Goal: Information Seeking & Learning: Learn about a topic

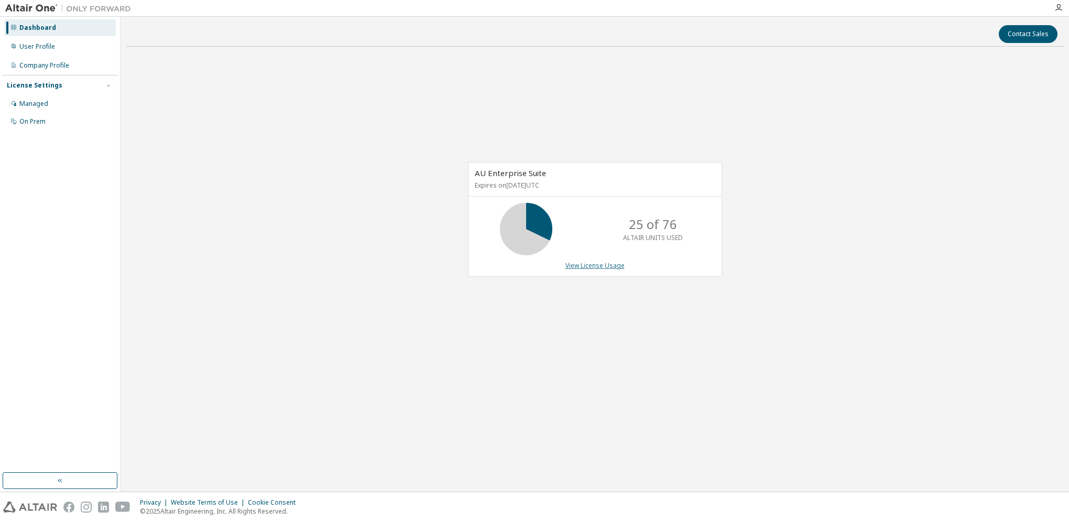
click at [588, 266] on link "View License Usage" at bounding box center [595, 265] width 59 height 9
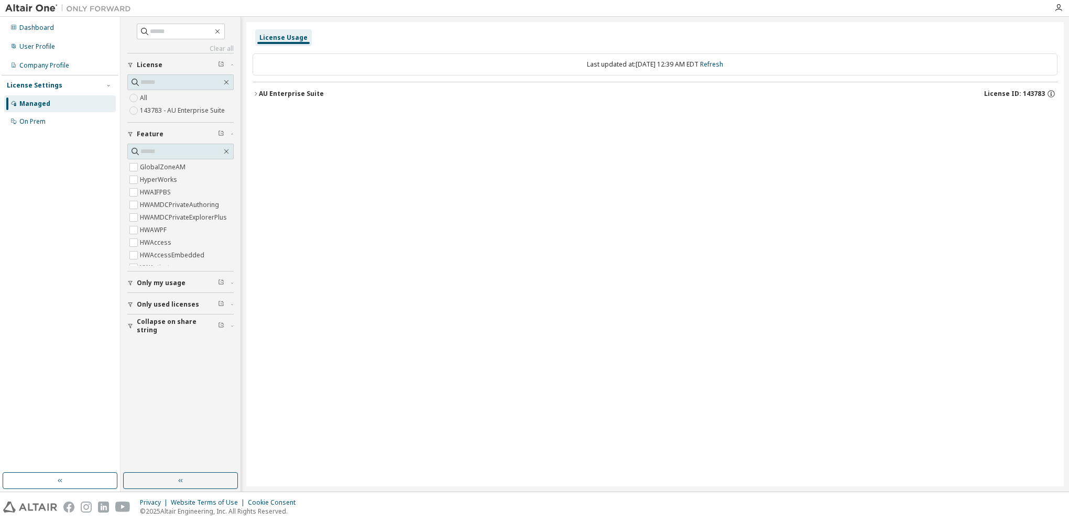
click at [258, 91] on icon "button" at bounding box center [256, 94] width 6 height 6
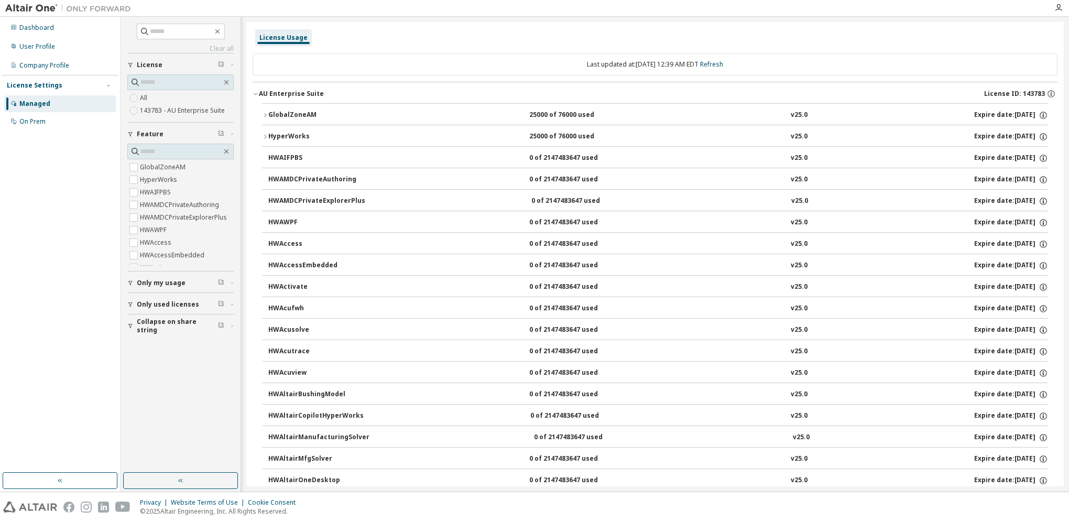
click at [264, 115] on icon "button" at bounding box center [265, 115] width 6 height 6
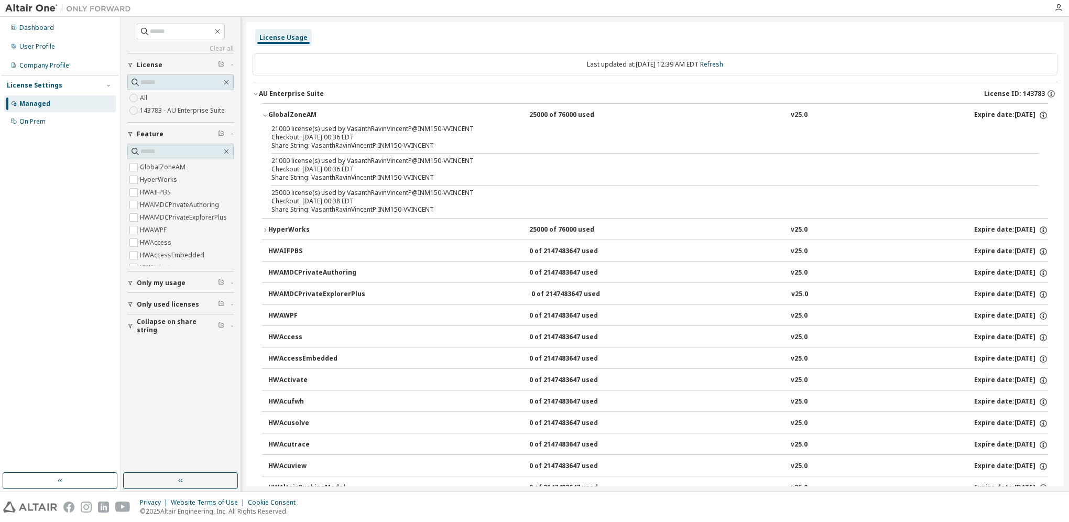
click at [263, 115] on icon "button" at bounding box center [265, 115] width 6 height 6
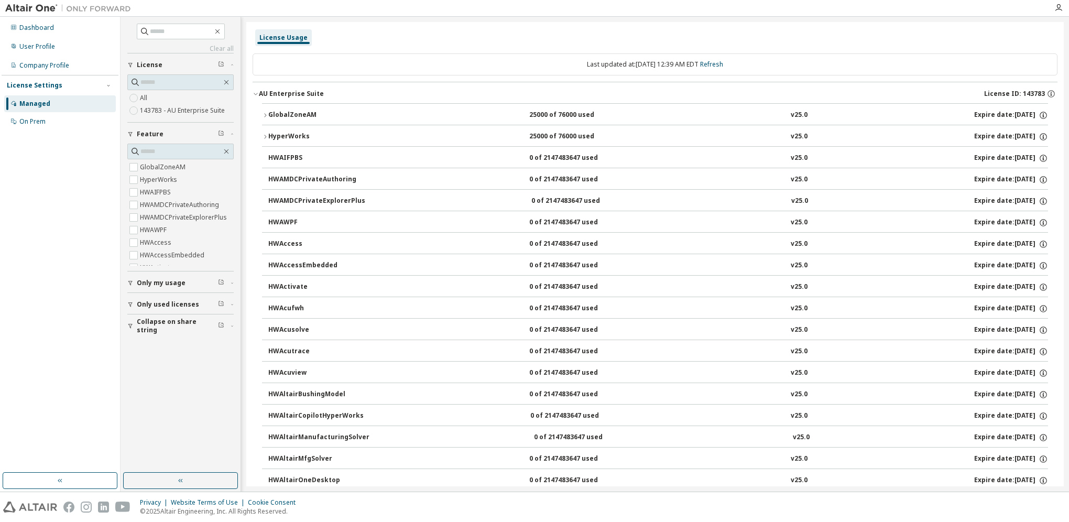
click at [263, 132] on button "HyperWorks 25000 of 76000 used v25.0 Expire date: 2026-05-31" at bounding box center [655, 136] width 786 height 23
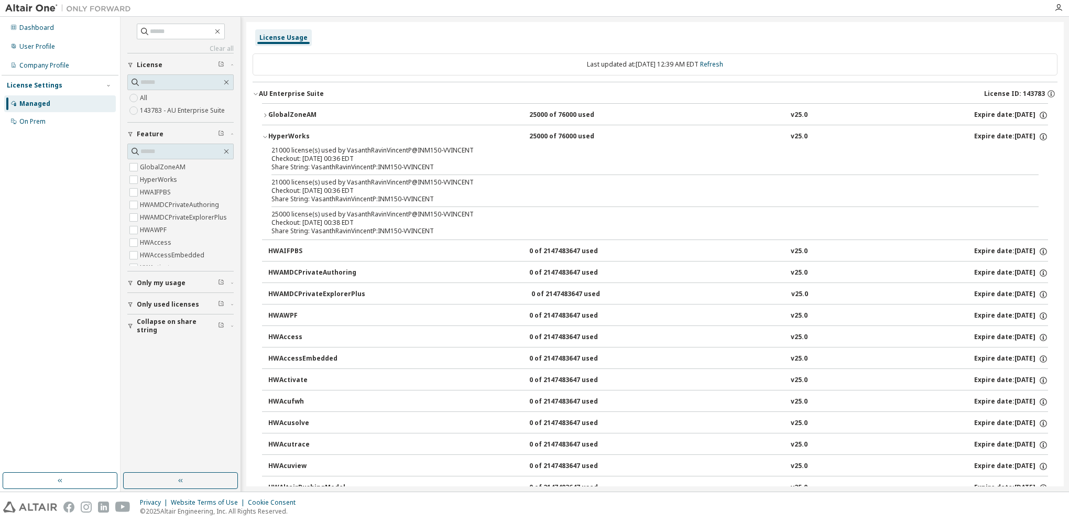
click at [263, 132] on button "HyperWorks 25000 of 76000 used v25.0 Expire date: 2026-05-31" at bounding box center [655, 136] width 786 height 23
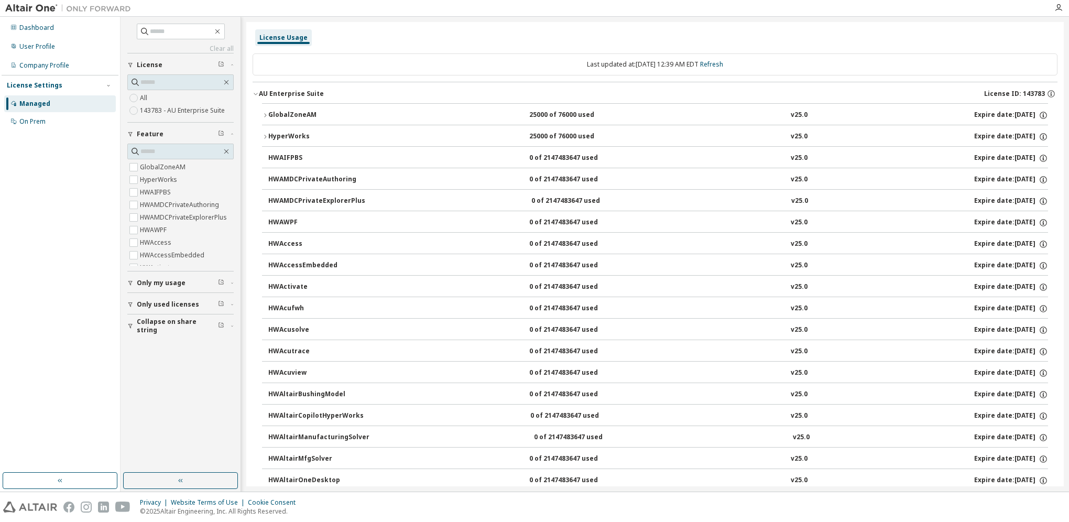
click at [263, 134] on icon "button" at bounding box center [265, 137] width 6 height 6
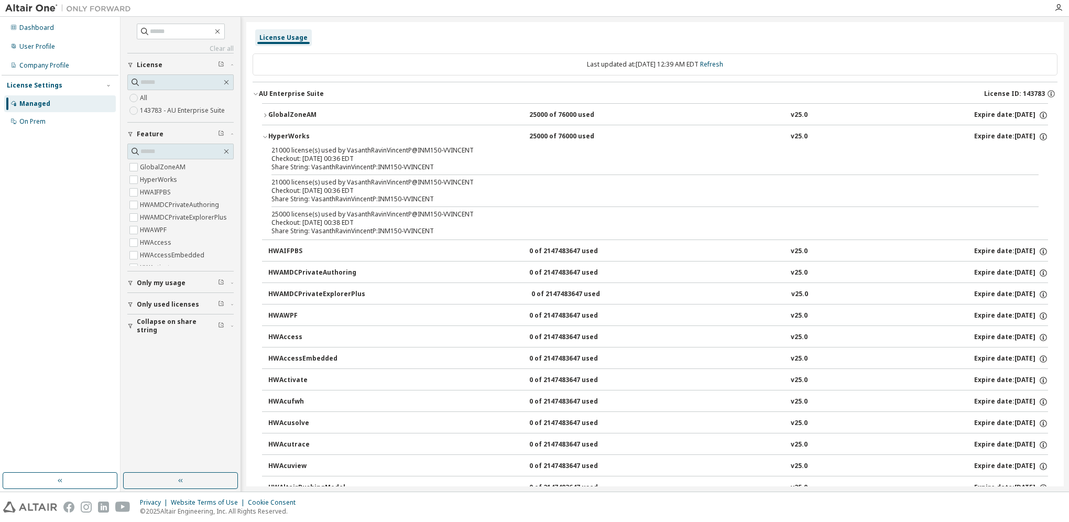
click at [263, 134] on icon "button" at bounding box center [265, 137] width 6 height 6
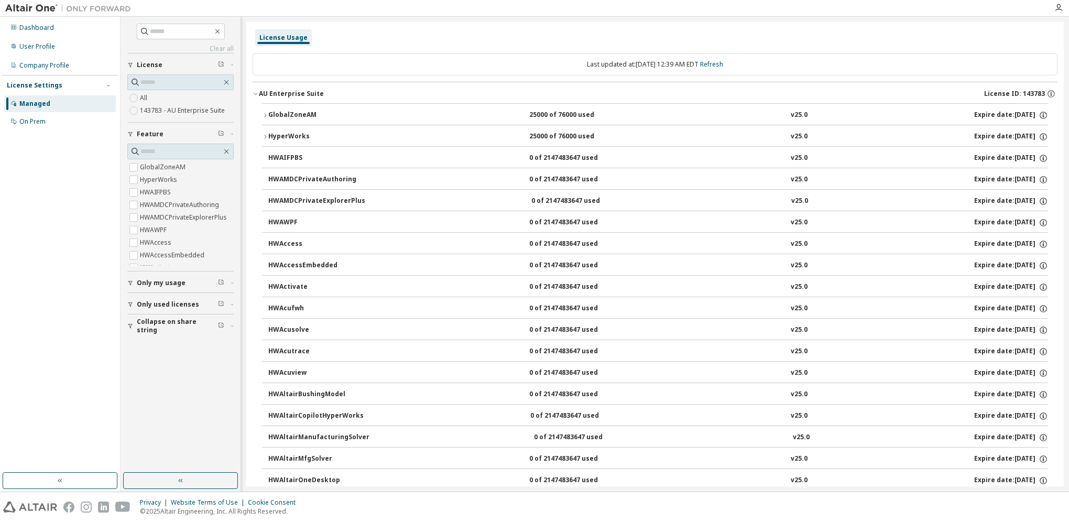
click at [263, 110] on button "GlobalZoneAM 25000 of 76000 used v25.0 Expire date: 2026-05-31" at bounding box center [655, 115] width 786 height 23
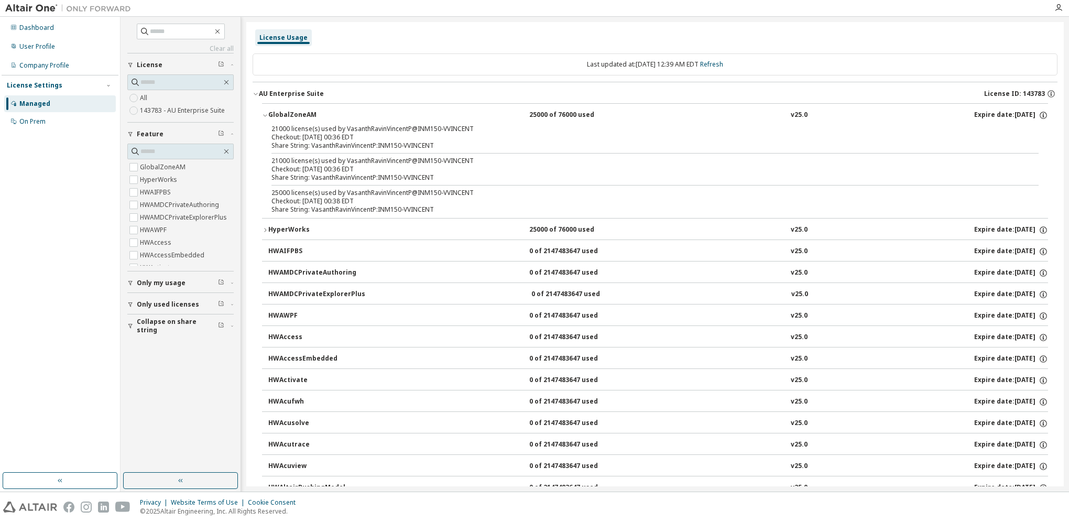
click at [263, 110] on button "GlobalZoneAM 25000 of 76000 used v25.0 Expire date: 2026-05-31" at bounding box center [655, 115] width 786 height 23
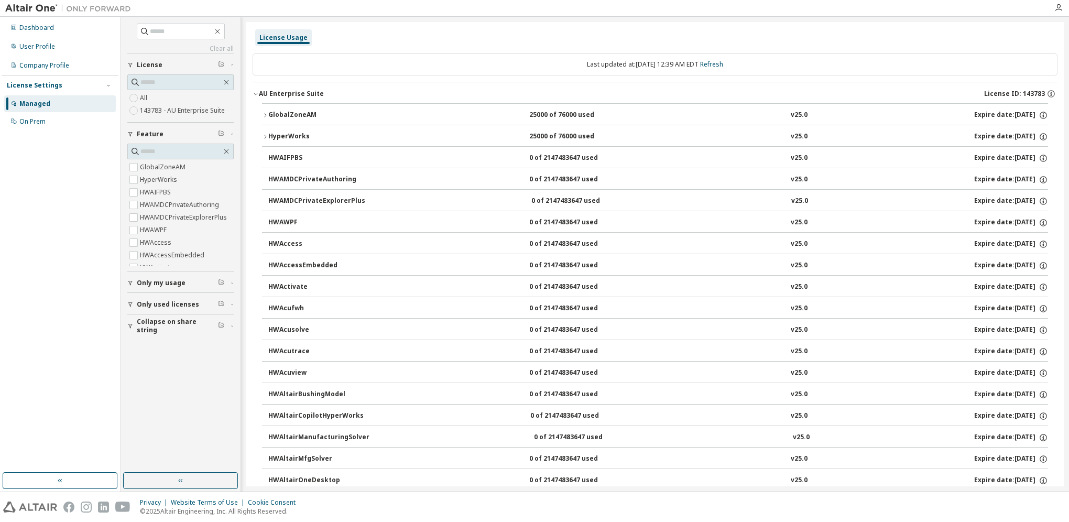
click at [258, 91] on icon "button" at bounding box center [256, 94] width 6 height 6
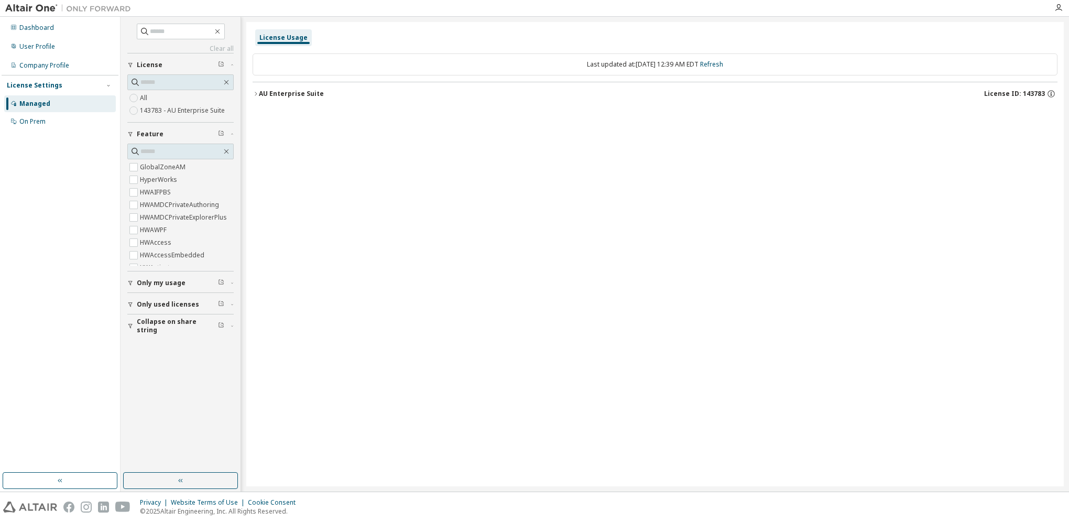
click at [897, 287] on div "License Usage Last updated at: Sun 2025-09-14 12:39 AM EDT Refresh AU Enterpris…" at bounding box center [655, 254] width 818 height 464
click at [40, 101] on div "Managed" at bounding box center [34, 104] width 31 height 8
click at [281, 38] on div "License Usage" at bounding box center [283, 38] width 48 height 8
click at [31, 25] on div "Dashboard" at bounding box center [36, 28] width 35 height 8
